Goal: Information Seeking & Learning: Understand process/instructions

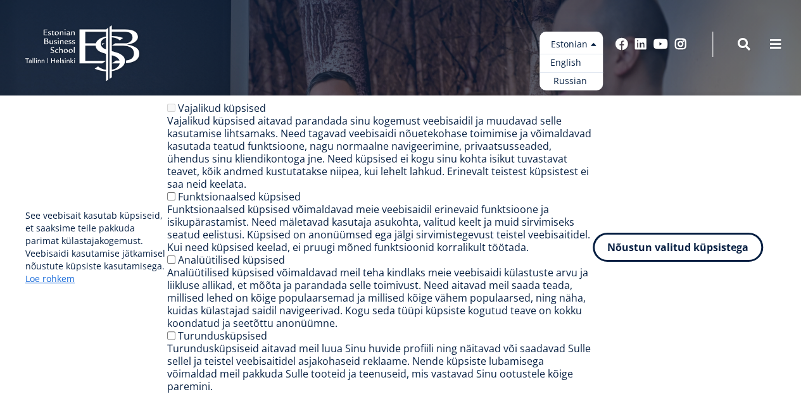
click at [571, 61] on link "English" at bounding box center [570, 63] width 63 height 18
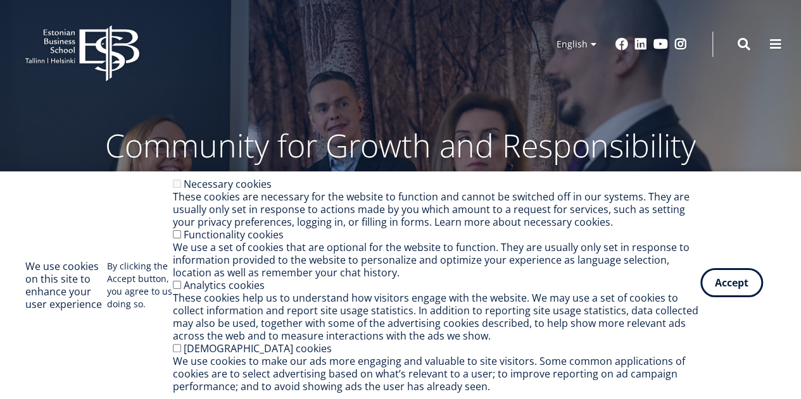
click at [721, 291] on button "Accept" at bounding box center [731, 282] width 63 height 29
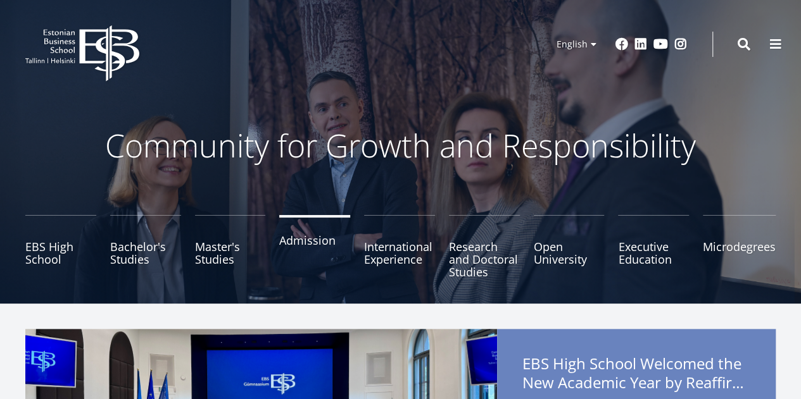
click at [296, 255] on link "Admission" at bounding box center [314, 246] width 71 height 63
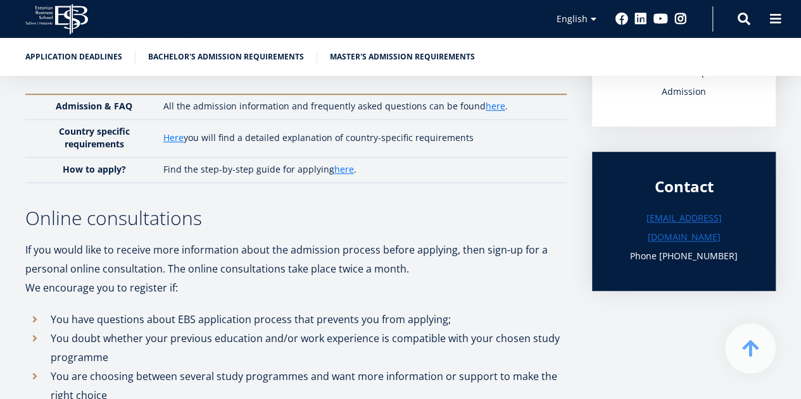
scroll to position [316, 0]
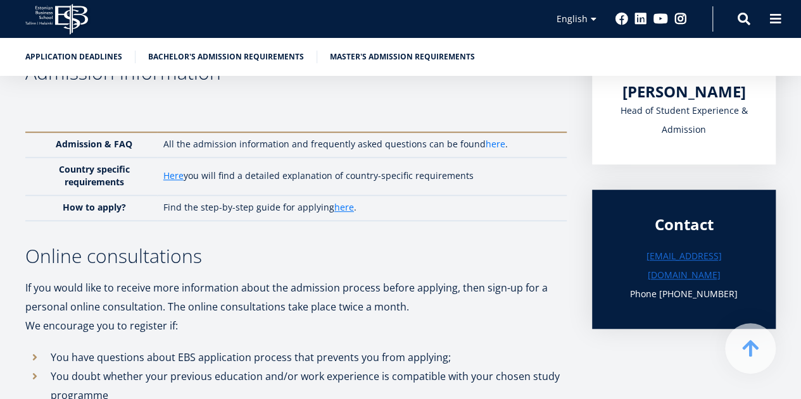
click at [489, 139] on link "here" at bounding box center [495, 144] width 20 height 13
